Goal: Obtain resource: Obtain resource

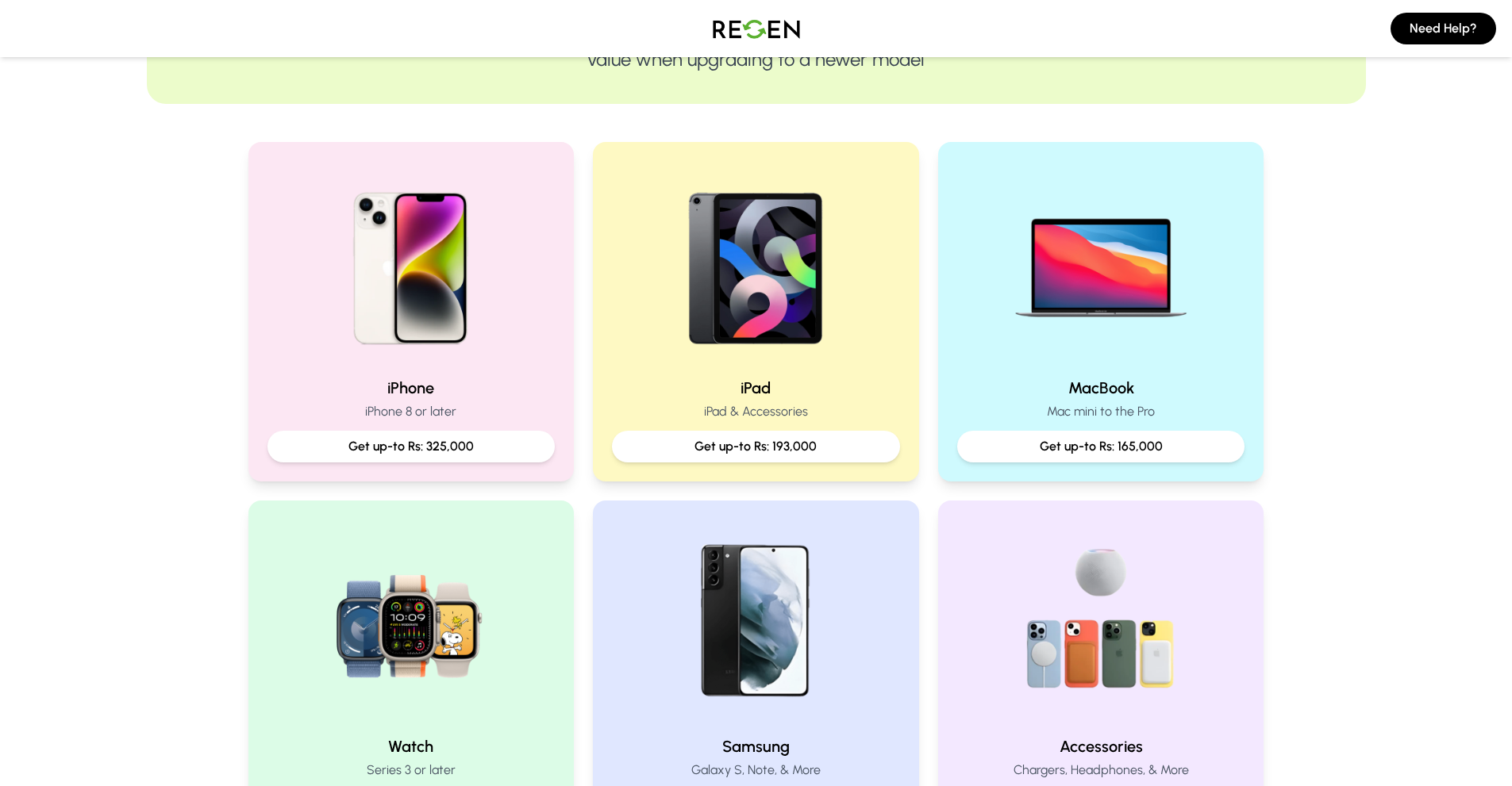
scroll to position [238, 0]
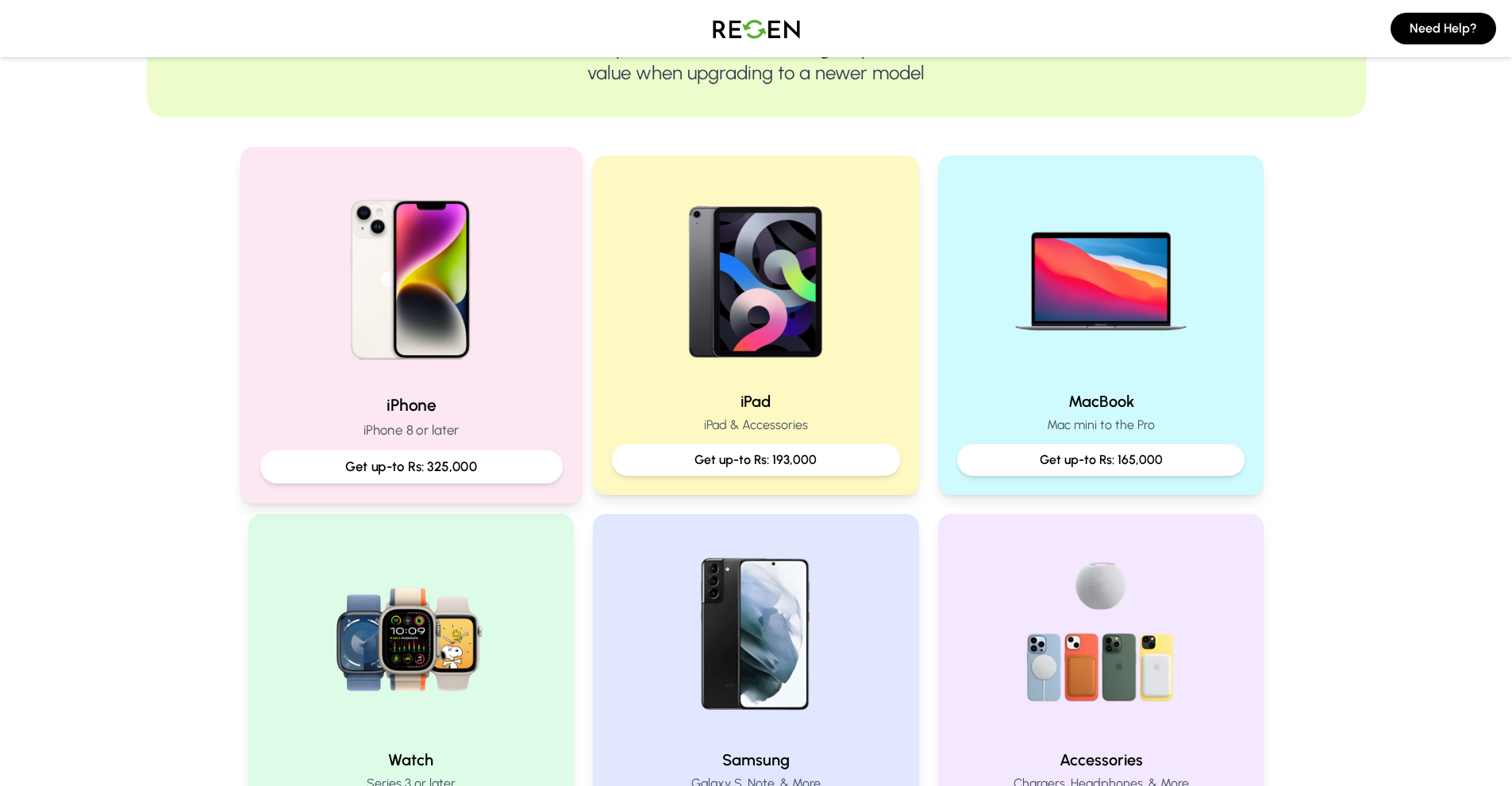
click at [344, 462] on p "Get up-to Rs: 325,000" at bounding box center [410, 467] width 275 height 20
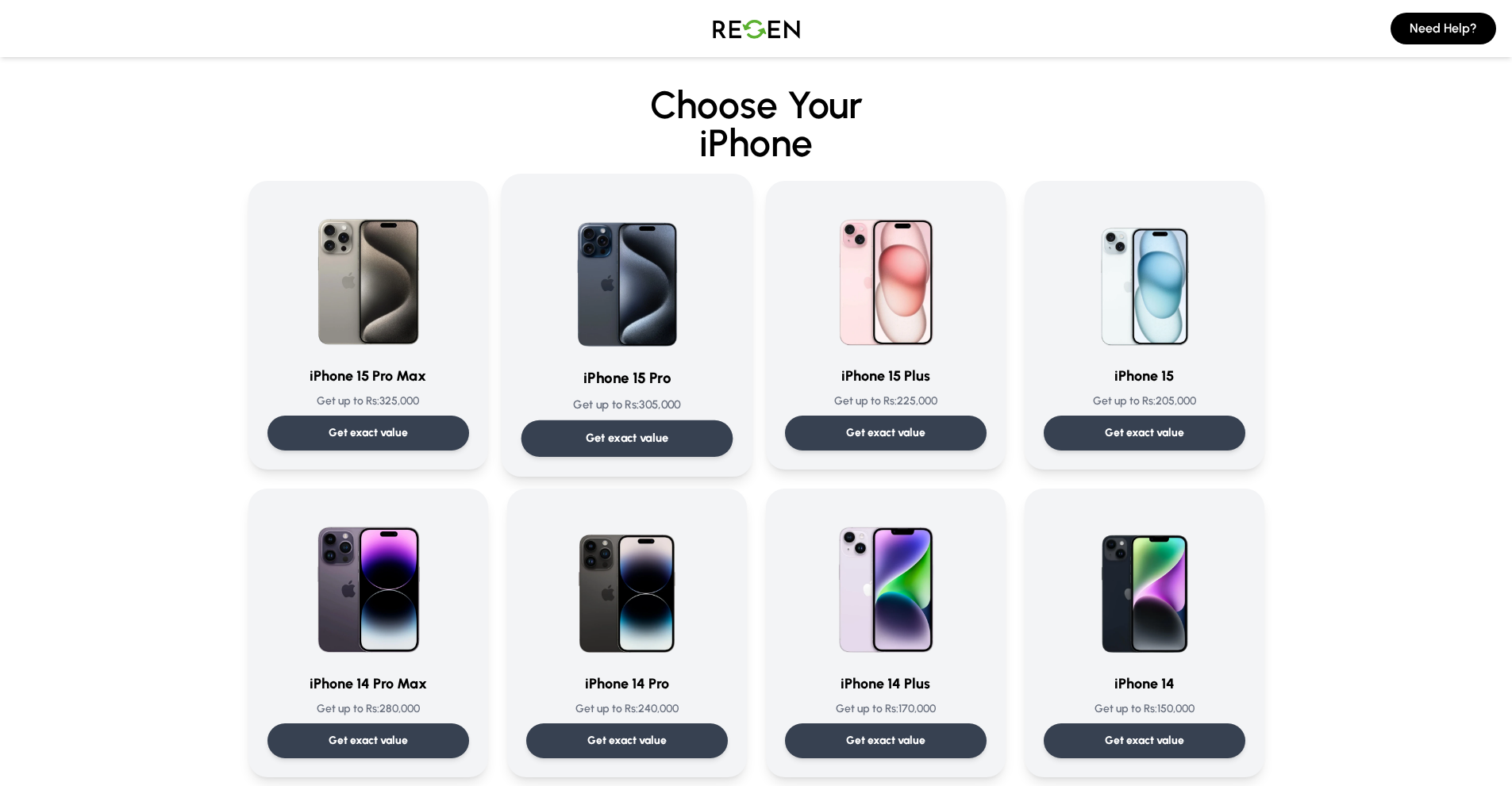
click at [631, 447] on p "Get exact value" at bounding box center [626, 438] width 83 height 16
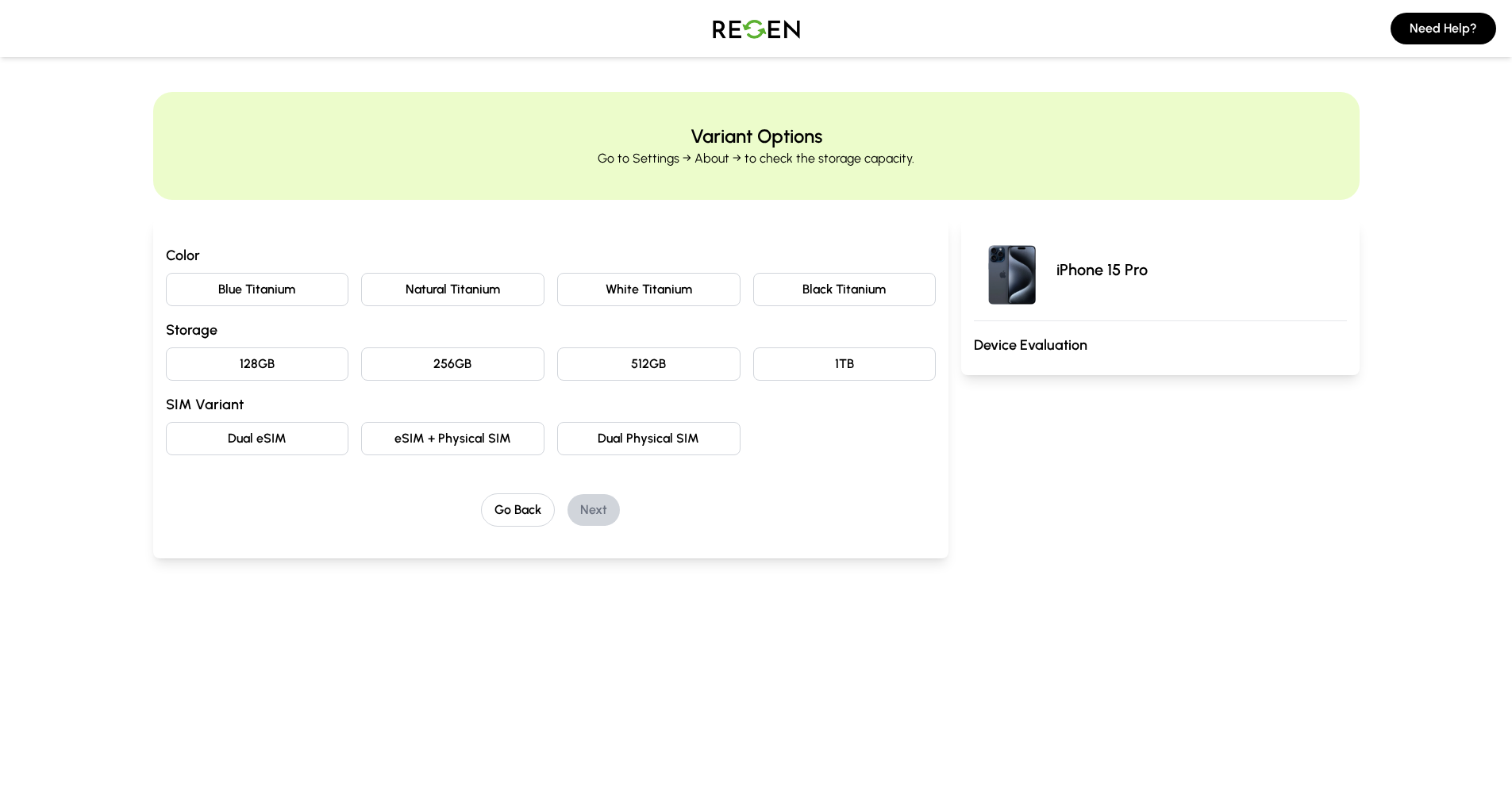
click at [412, 370] on button "256GB" at bounding box center [452, 364] width 183 height 33
click at [462, 299] on button "Natural Titanium" at bounding box center [452, 289] width 183 height 33
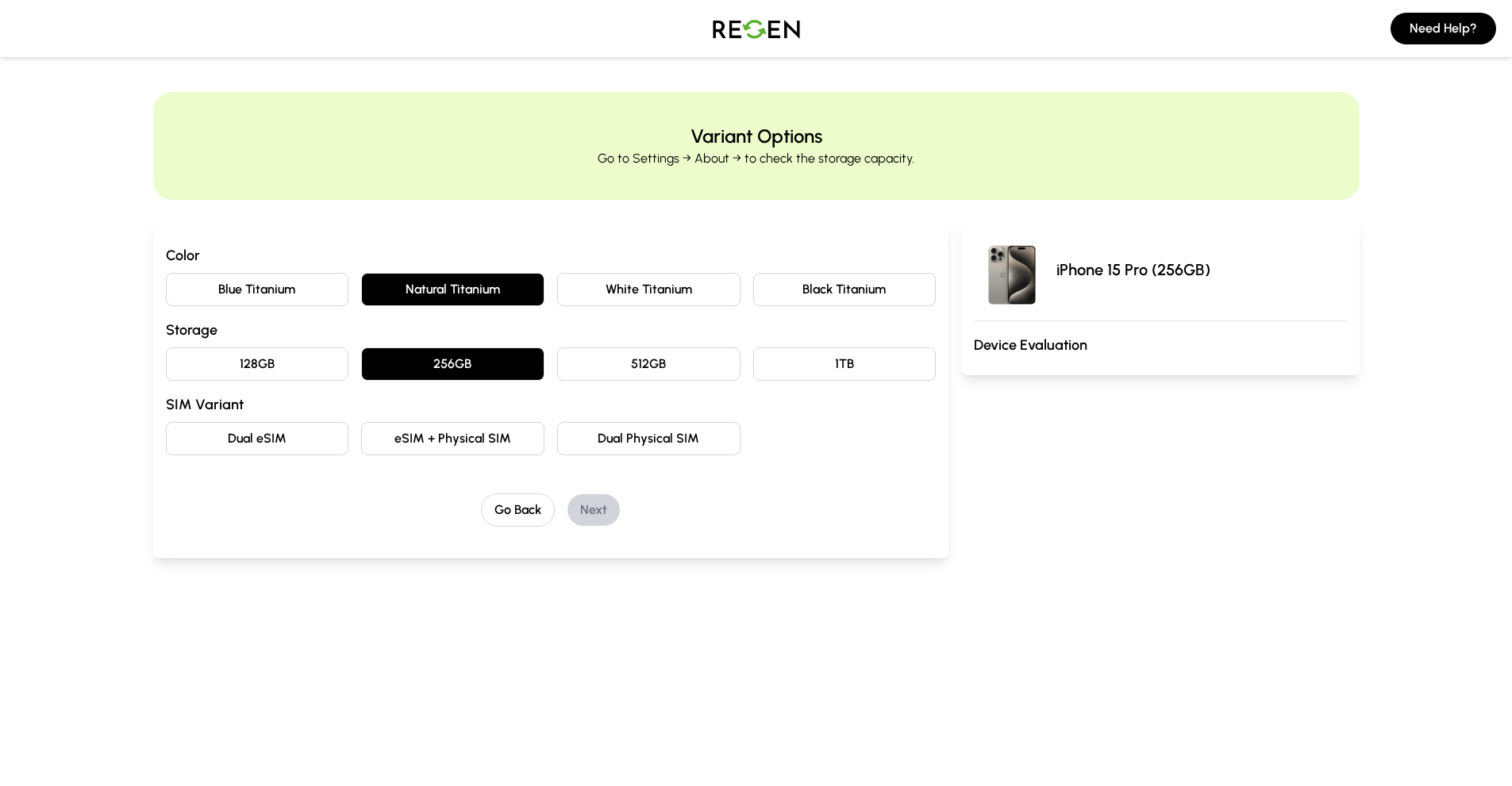
click at [471, 451] on button "eSIM + Physical SIM" at bounding box center [452, 438] width 183 height 33
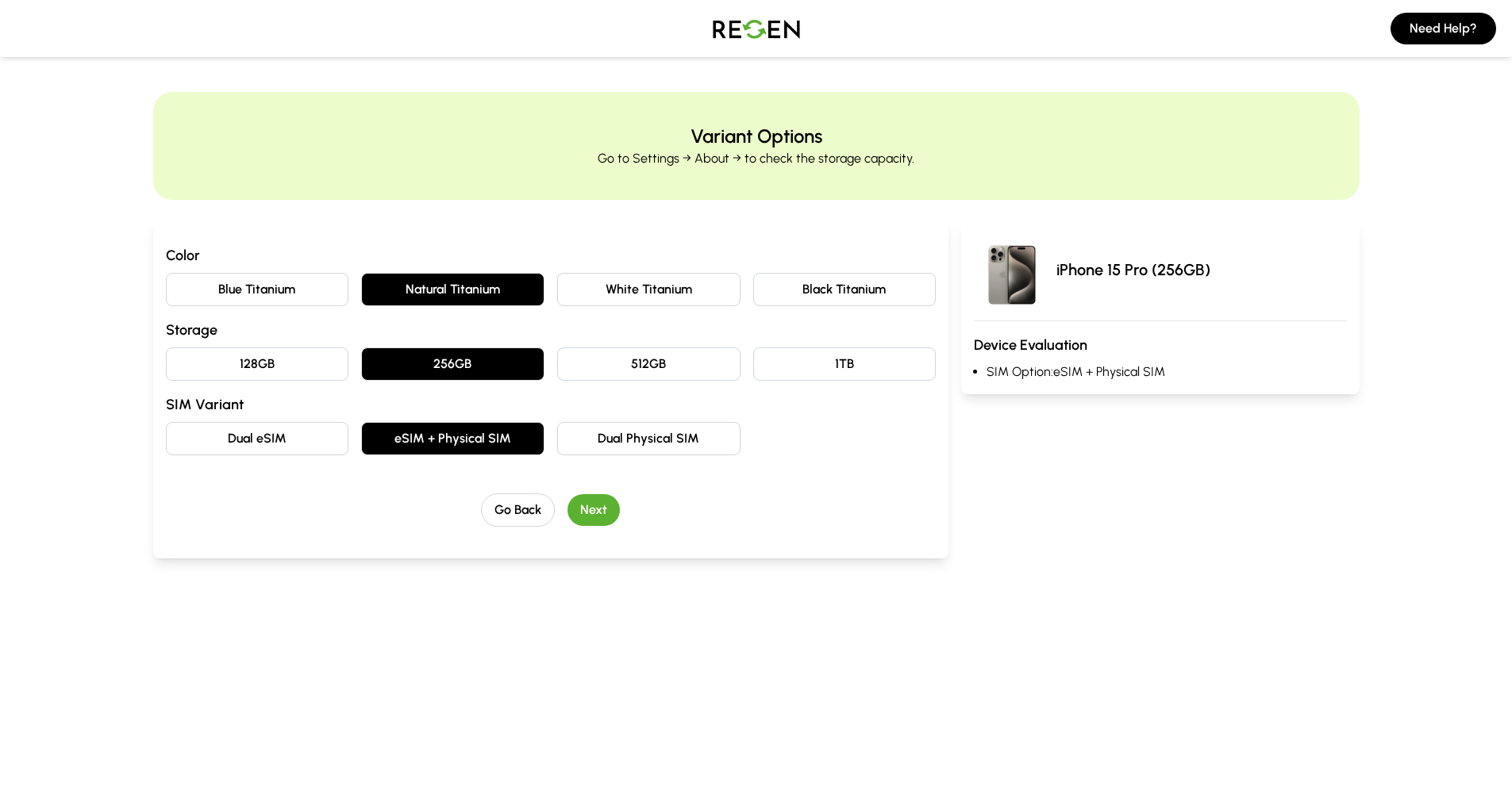
click at [606, 512] on button "Next" at bounding box center [594, 510] width 53 height 32
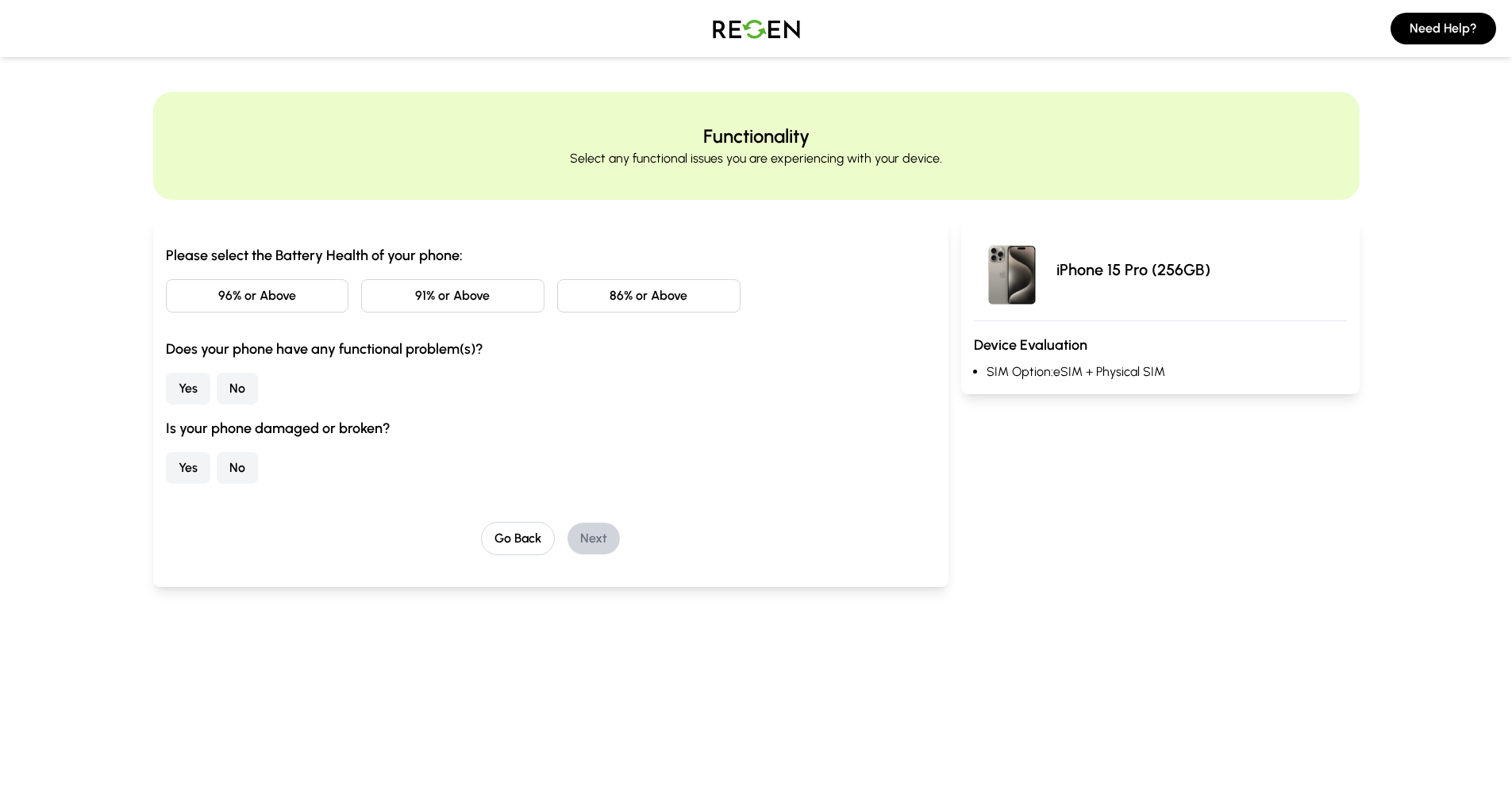
click at [609, 297] on button "86% or Above" at bounding box center [648, 296] width 183 height 33
click at [248, 386] on button "No" at bounding box center [237, 389] width 41 height 32
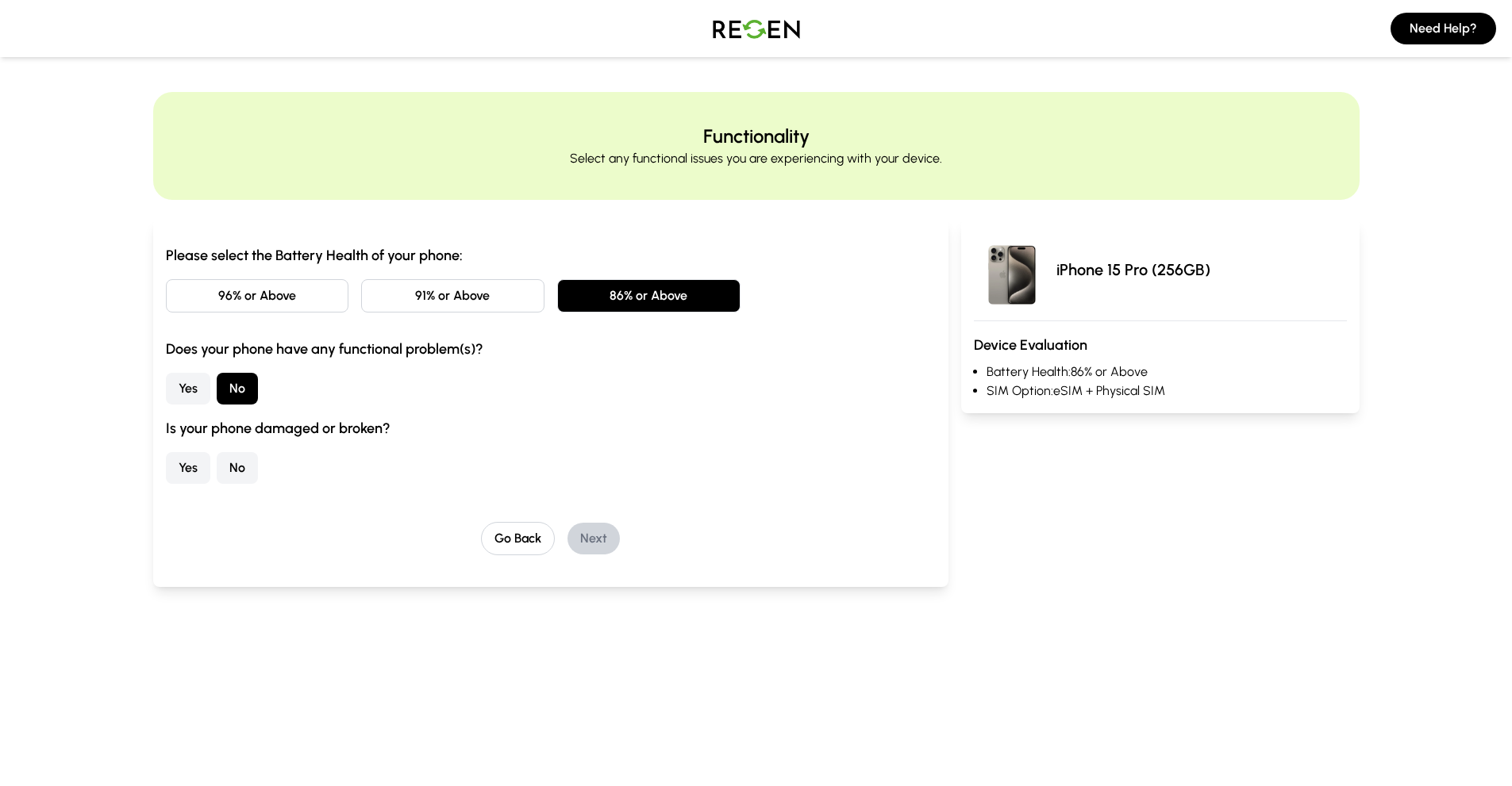
click at [246, 470] on button "No" at bounding box center [237, 468] width 41 height 32
click at [583, 536] on button "Next" at bounding box center [594, 539] width 53 height 32
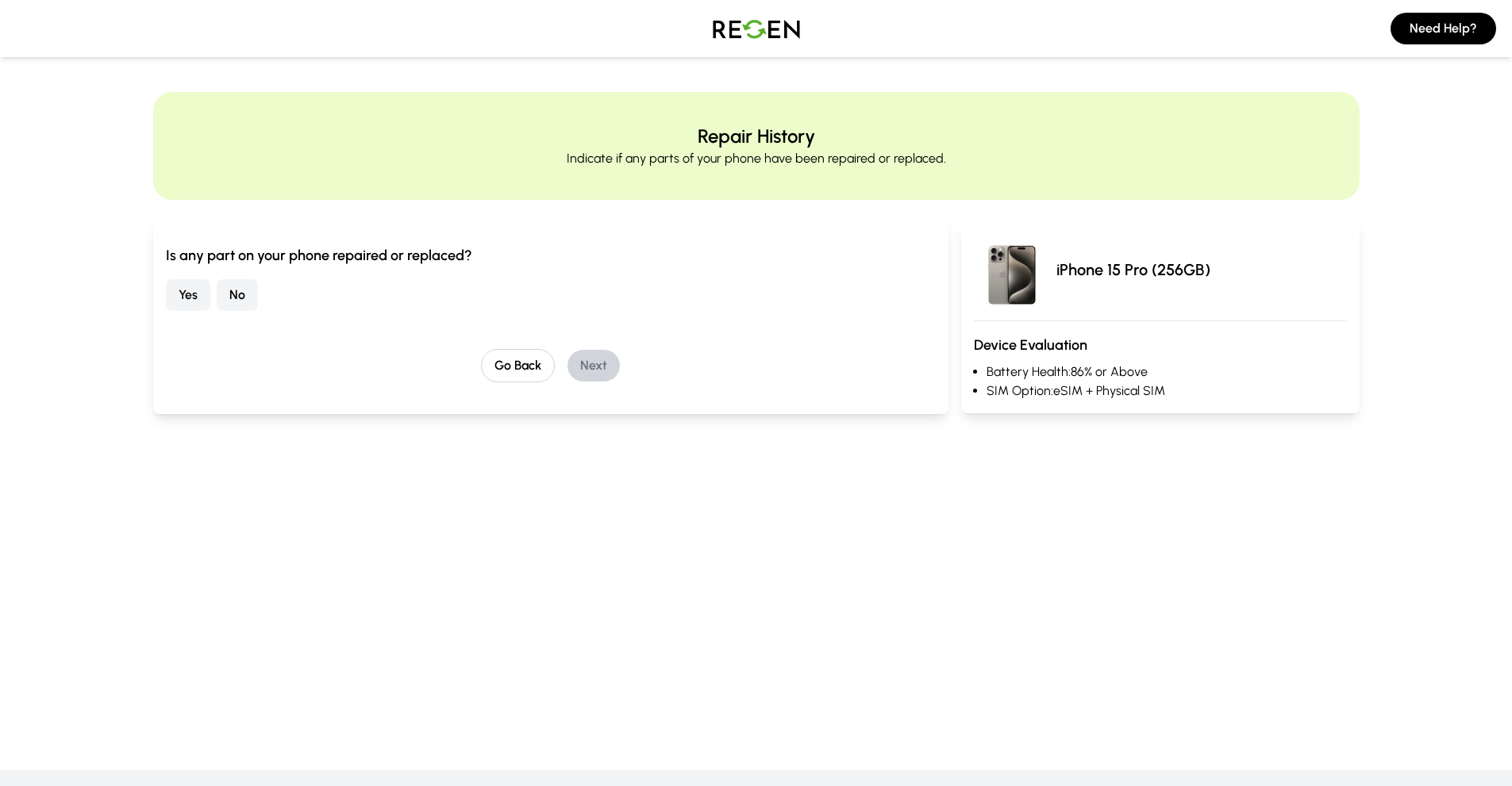
click at [233, 296] on button "No" at bounding box center [237, 295] width 41 height 32
click at [588, 364] on button "Next" at bounding box center [594, 366] width 53 height 32
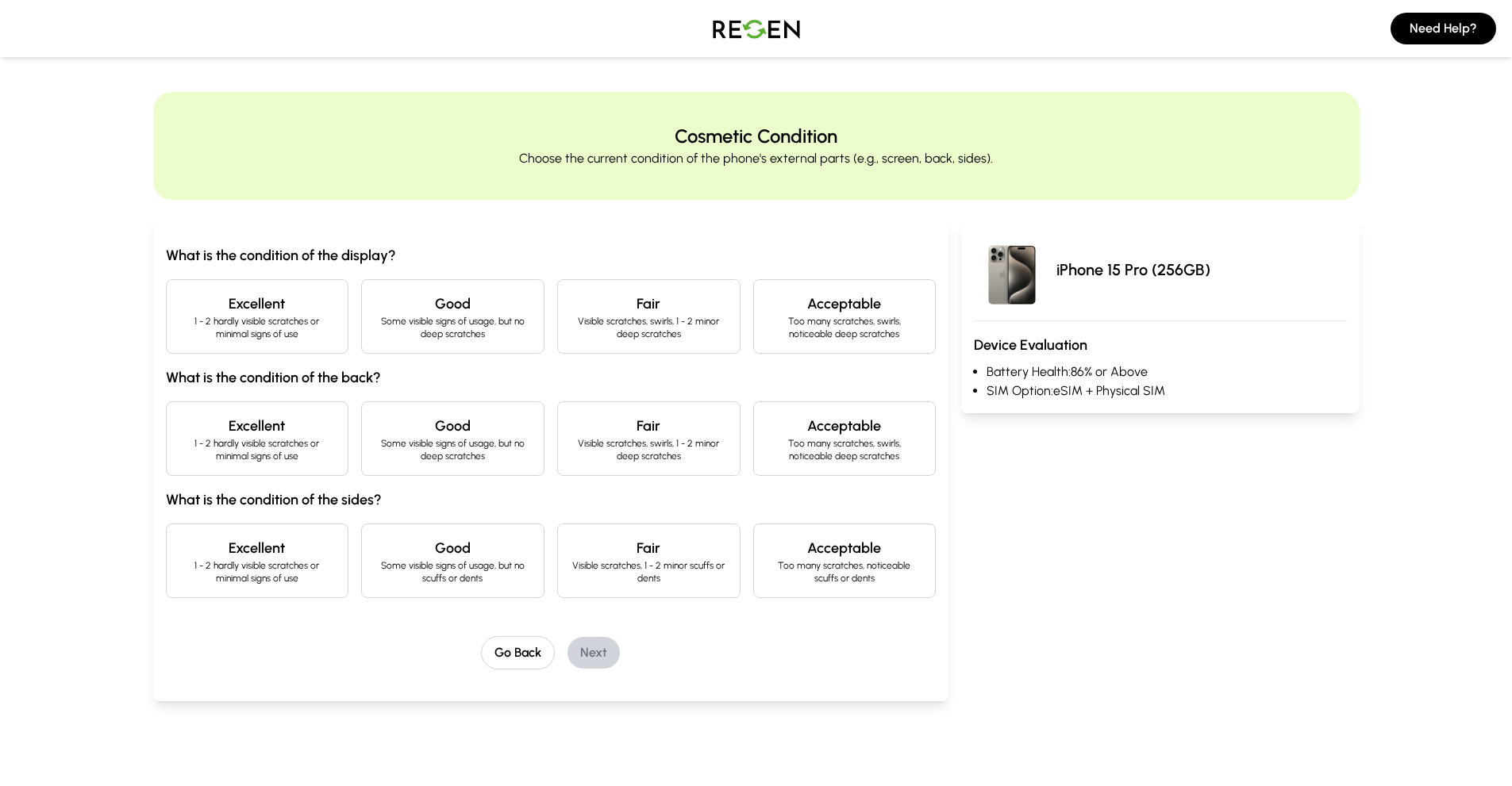
click at [219, 325] on p "1 - 2 hardly visible scratches or minimal signs of use" at bounding box center [258, 327] width 157 height 26
click at [252, 450] on p "1 - 2 hardly visible scratches or minimal signs of use" at bounding box center [258, 450] width 157 height 26
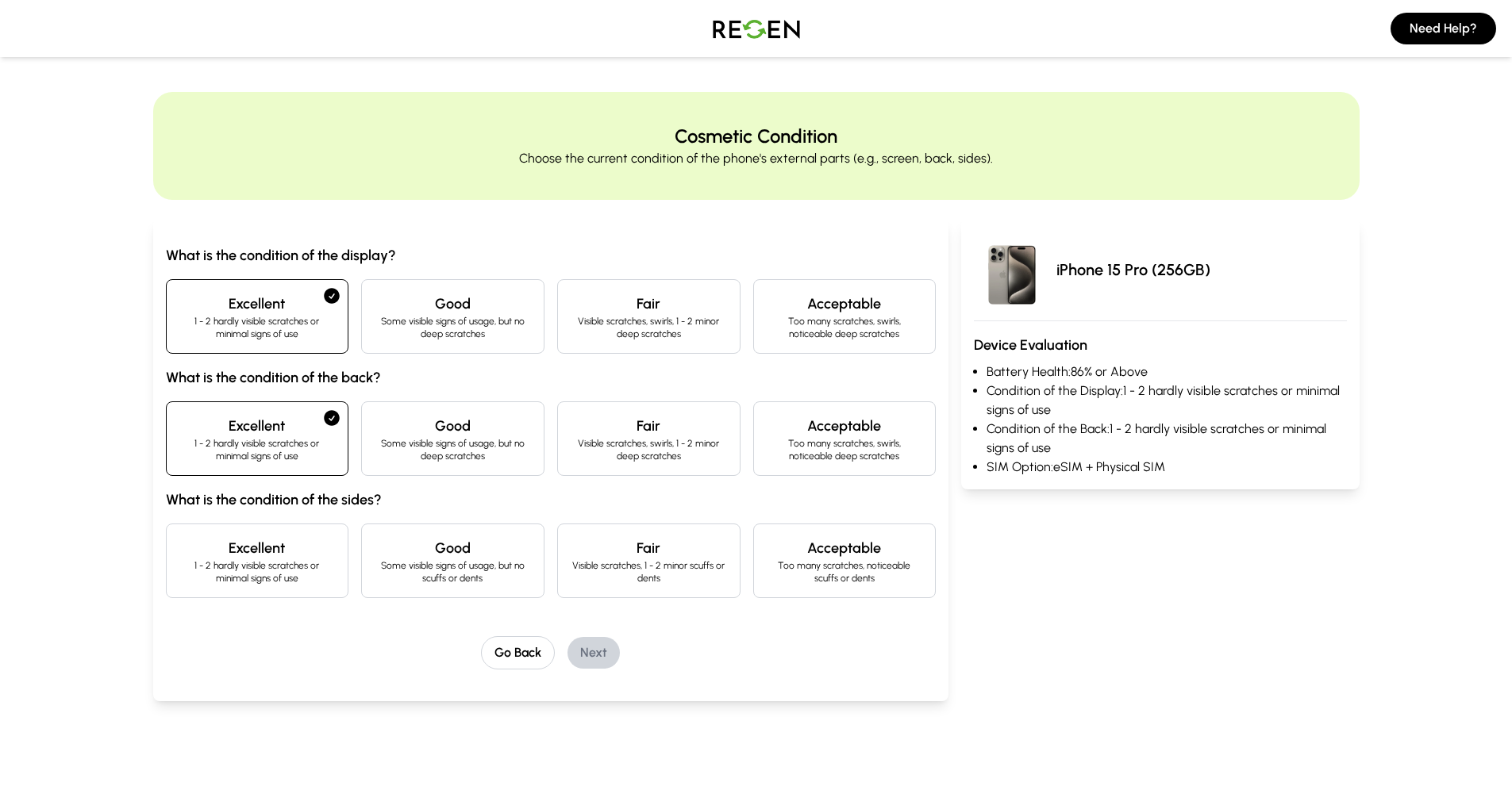
click at [246, 578] on p "1 - 2 hardly visible scratches or minimal signs of use" at bounding box center [258, 572] width 157 height 26
click at [592, 646] on button "Next" at bounding box center [594, 653] width 53 height 32
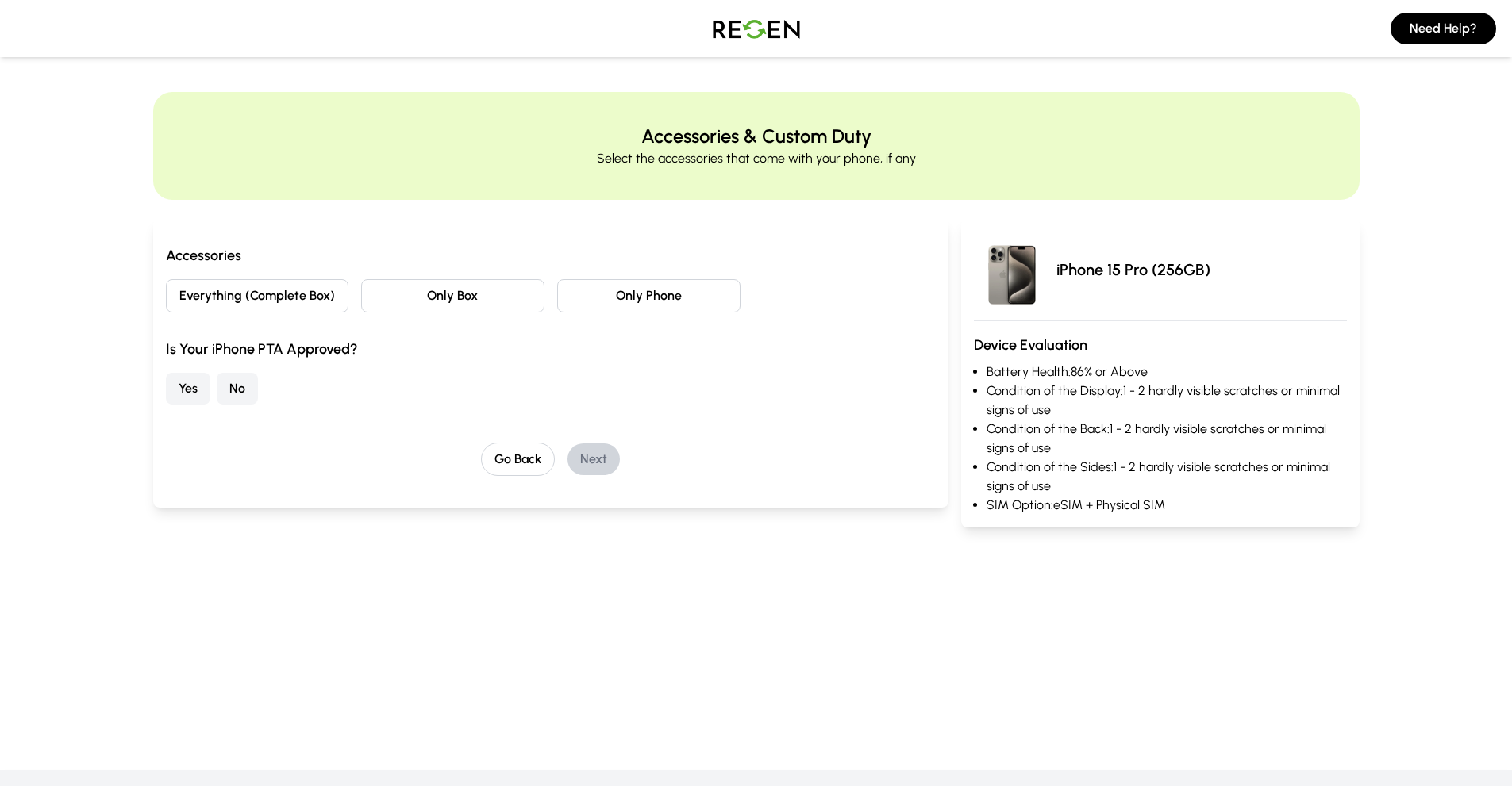
click at [184, 380] on button "Yes" at bounding box center [188, 389] width 44 height 32
click at [252, 302] on button "Everything (Complete Box)" at bounding box center [257, 296] width 183 height 33
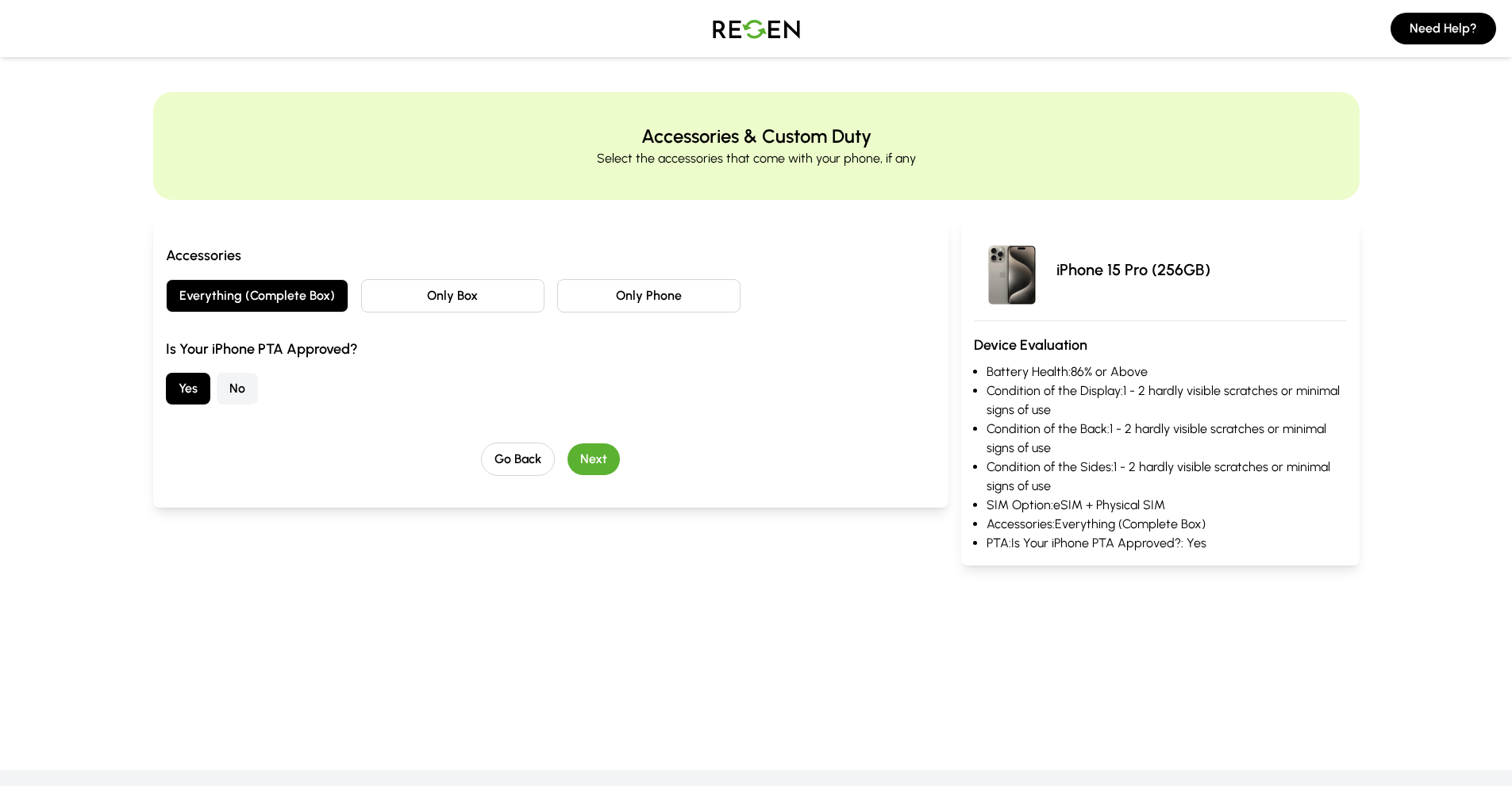
click at [610, 457] on button "Next" at bounding box center [594, 459] width 53 height 32
